Goal: Task Accomplishment & Management: Complete application form

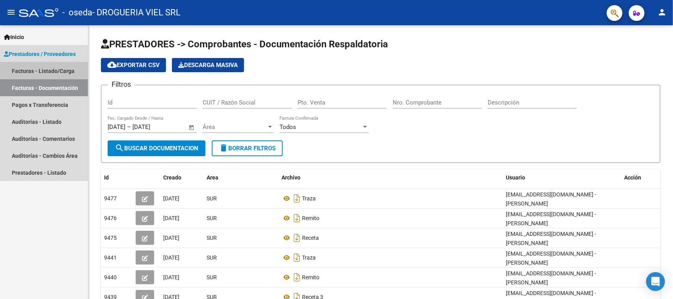
click at [46, 66] on link "Facturas - Listado/Carga" at bounding box center [44, 70] width 88 height 17
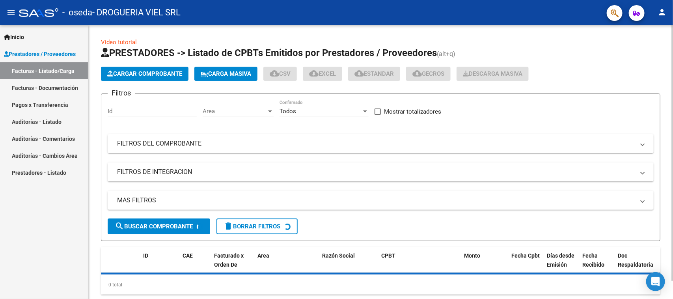
click at [127, 76] on span "Cargar Comprobante" at bounding box center [144, 73] width 75 height 7
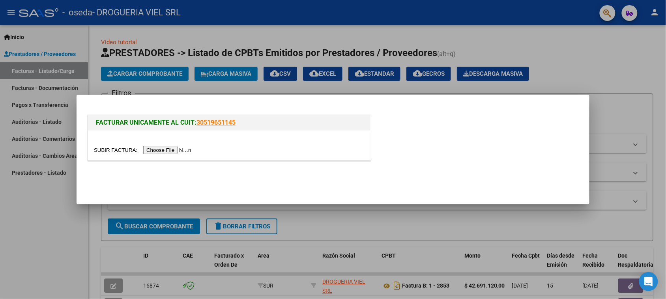
click at [170, 152] on input "file" at bounding box center [144, 150] width 100 height 8
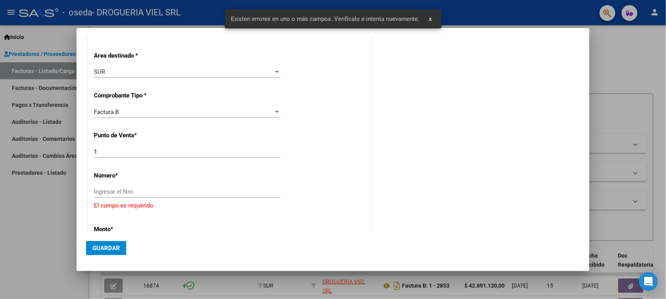
scroll to position [133, 0]
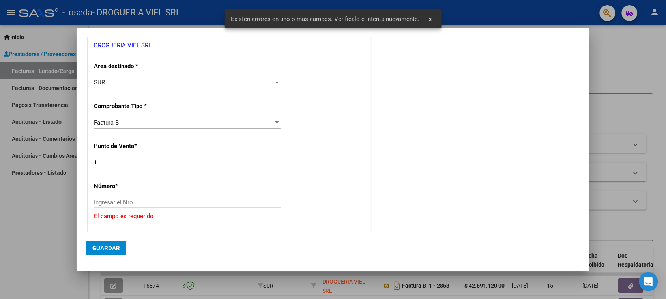
click at [175, 196] on div "CUIT * 30-71412590-3 Ingresar CUIT ANALISIS PRESTADOR DROGUERIA VIEL SRL ARCA P…" at bounding box center [229, 248] width 282 height 547
click at [181, 204] on input "Ingresar el Nro." at bounding box center [187, 202] width 187 height 7
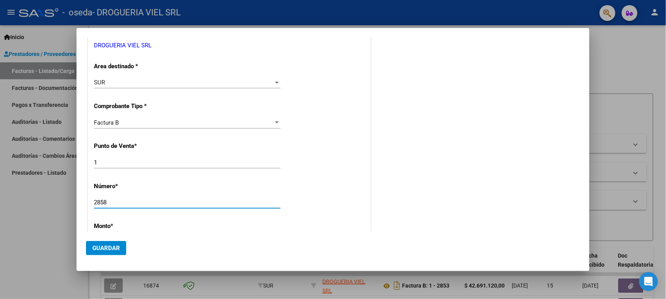
type input "2858"
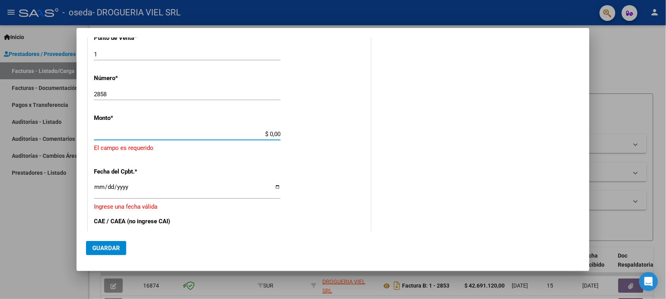
type input "$ 3.309.000,00"
type input "[DATE]"
type input "75413088405072"
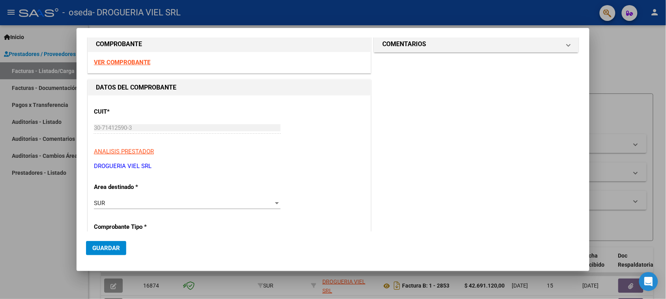
scroll to position [0, 0]
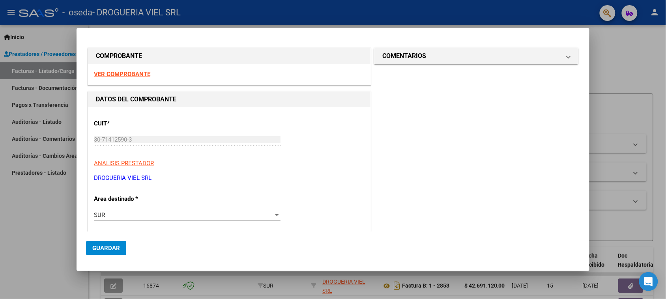
click at [117, 241] on button "Guardar" at bounding box center [106, 248] width 40 height 14
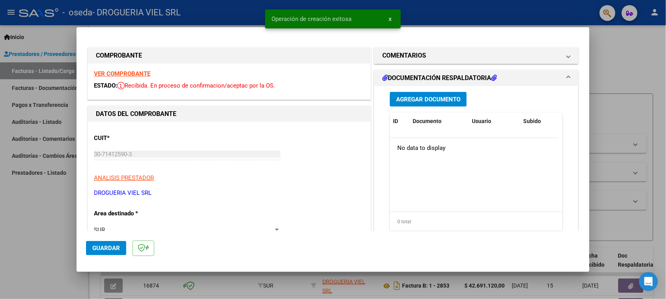
click at [435, 103] on button "Agregar Documento" at bounding box center [428, 99] width 77 height 15
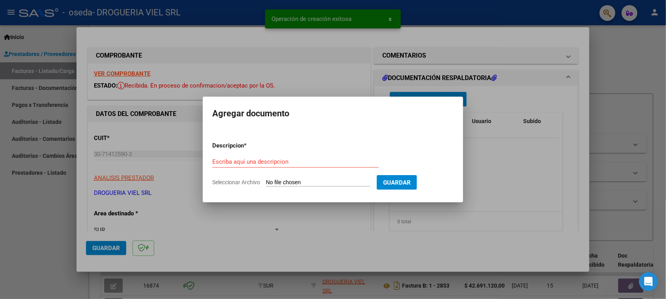
click at [294, 183] on input "Seleccionar Archivo" at bounding box center [318, 182] width 105 height 7
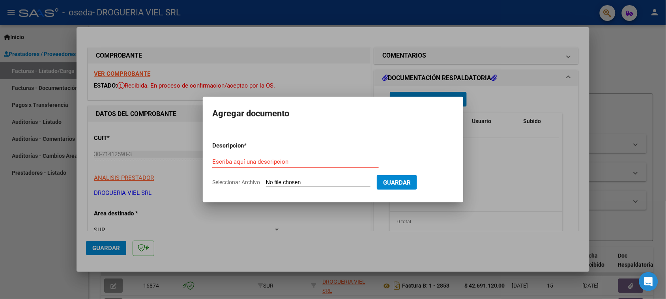
type input "C:\fakepath\Escáner_20251014 (2).pdf"
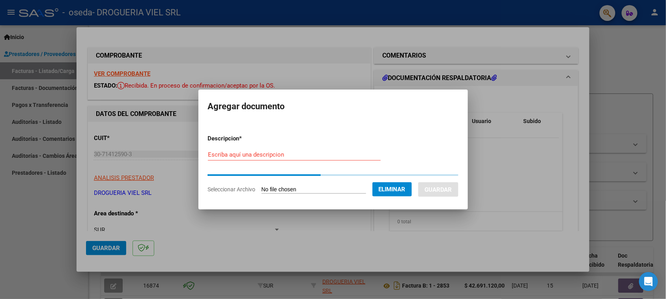
click at [228, 150] on div "Escriba aquí una descripcion" at bounding box center [294, 155] width 173 height 12
click at [233, 153] on input "Escriba aquí una descripcion" at bounding box center [294, 154] width 173 height 7
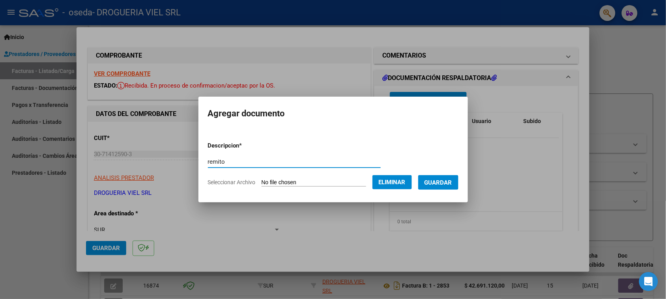
type input "remito"
click at [452, 182] on span "Guardar" at bounding box center [438, 182] width 28 height 7
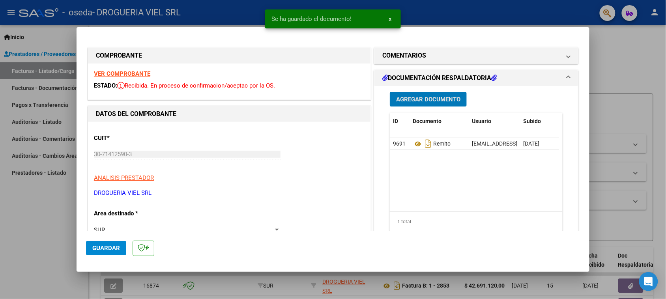
click at [432, 105] on button "Agregar Documento" at bounding box center [428, 99] width 77 height 15
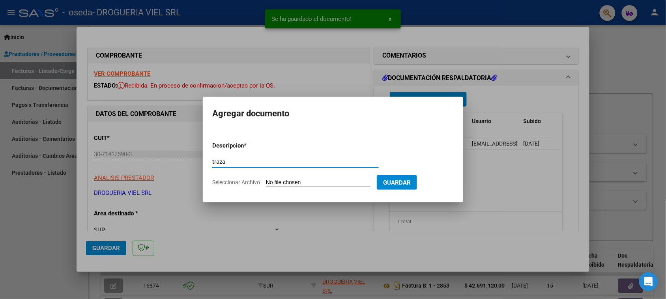
type input "traza"
click at [315, 179] on input "Seleccionar Archivo" at bounding box center [318, 182] width 105 height 7
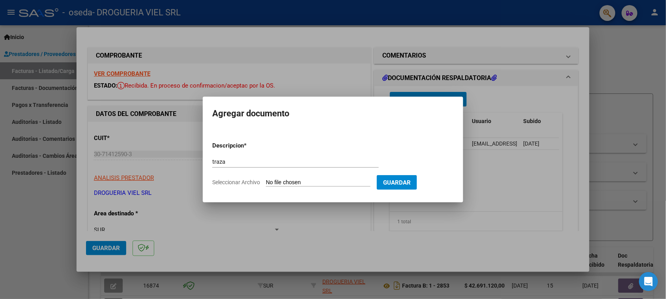
type input "C:\fakepath\Escáner_20251014 (4).pdf"
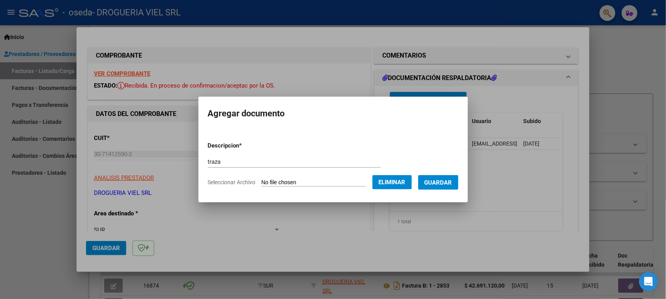
click at [450, 184] on span "Guardar" at bounding box center [438, 182] width 28 height 7
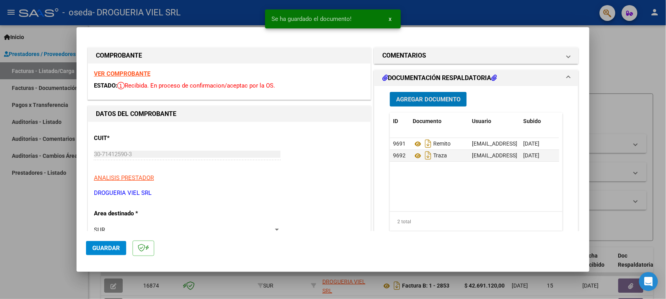
click at [433, 99] on span "Agregar Documento" at bounding box center [428, 99] width 64 height 7
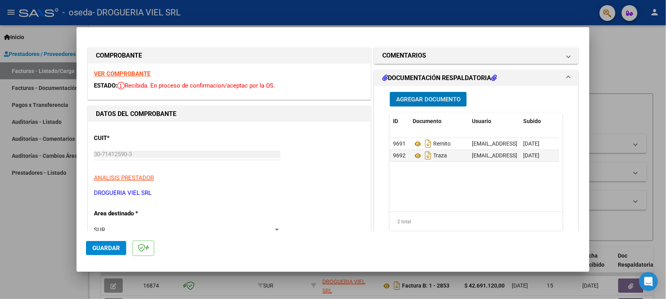
click at [426, 103] on button "Agregar Documento" at bounding box center [428, 99] width 77 height 15
click at [432, 101] on span "Agregar Documento" at bounding box center [428, 99] width 64 height 7
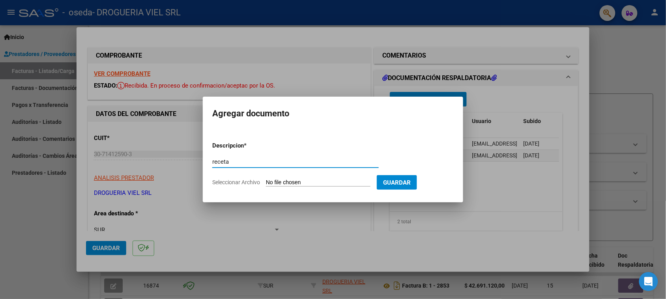
type input "receta"
click at [309, 181] on input "Seleccionar Archivo" at bounding box center [318, 182] width 105 height 7
type input "C:\fakepath\Escáner_20251014 (2).pdf"
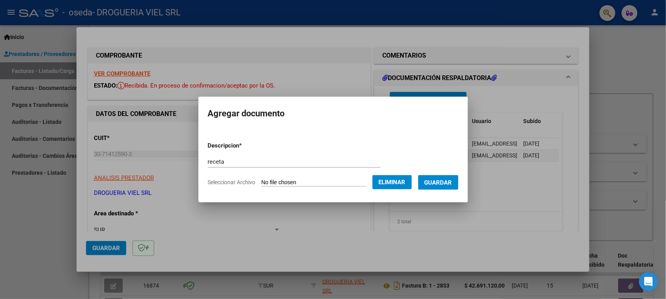
click at [449, 182] on span "Guardar" at bounding box center [438, 182] width 28 height 7
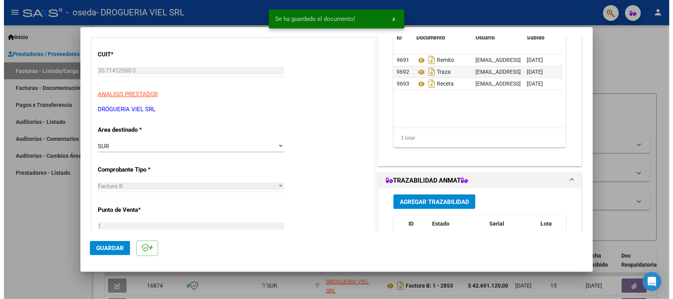
scroll to position [197, 0]
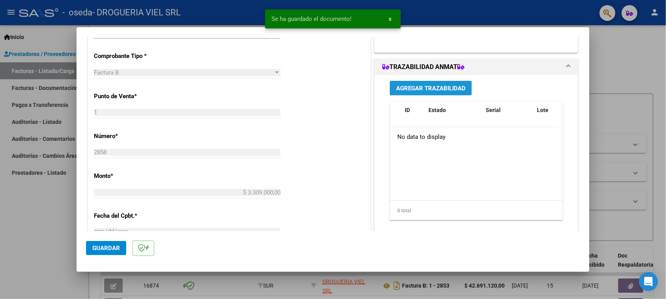
click at [442, 87] on span "Agregar Trazabilidad" at bounding box center [430, 88] width 69 height 7
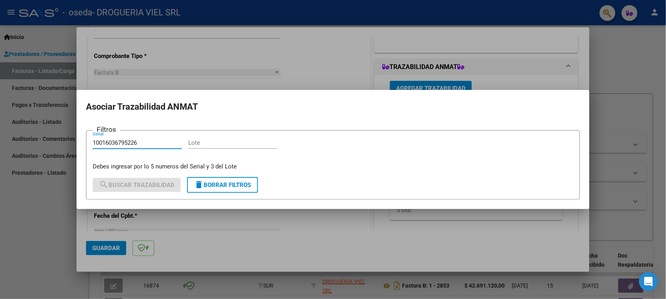
type input "10016036795226"
click at [188, 131] on form "Filtros 10016036795226 Serial Lote Debes ingresar por lo 5 numeros del Serial y…" at bounding box center [333, 164] width 494 height 69
click at [203, 137] on div "Lote" at bounding box center [232, 143] width 89 height 12
click at [219, 154] on div "Lote" at bounding box center [232, 146] width 89 height 19
click at [210, 140] on input "Lote" at bounding box center [232, 142] width 89 height 7
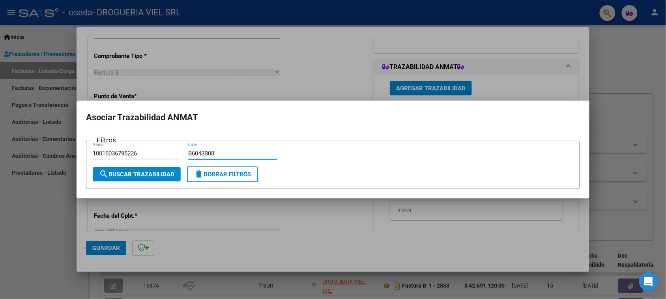
type input "B6043B08"
click at [146, 174] on span "search Buscar Trazabilidad" at bounding box center [136, 174] width 75 height 7
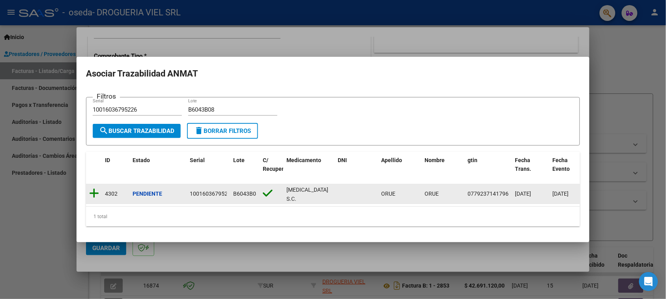
click at [93, 191] on icon at bounding box center [94, 193] width 10 height 11
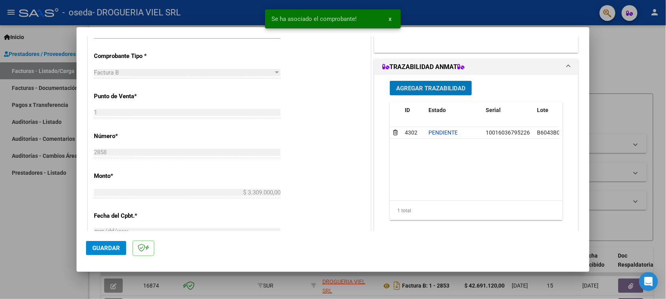
click at [105, 247] on span "Guardar" at bounding box center [106, 248] width 28 height 7
click at [632, 121] on div at bounding box center [333, 149] width 666 height 299
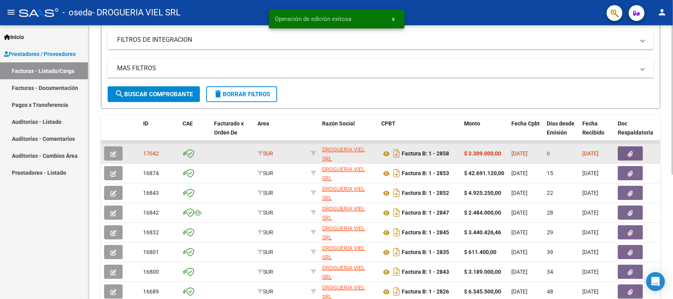
scroll to position [148, 0]
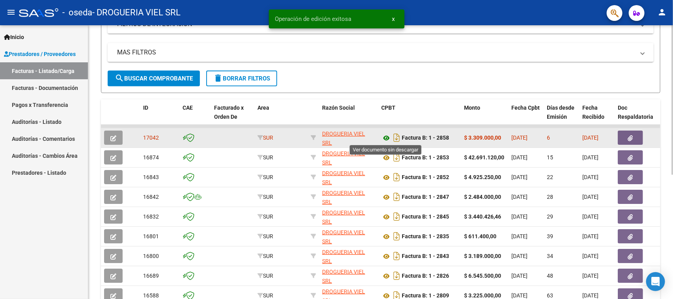
click at [387, 136] on icon at bounding box center [386, 137] width 10 height 9
